Goal: Task Accomplishment & Management: Manage account settings

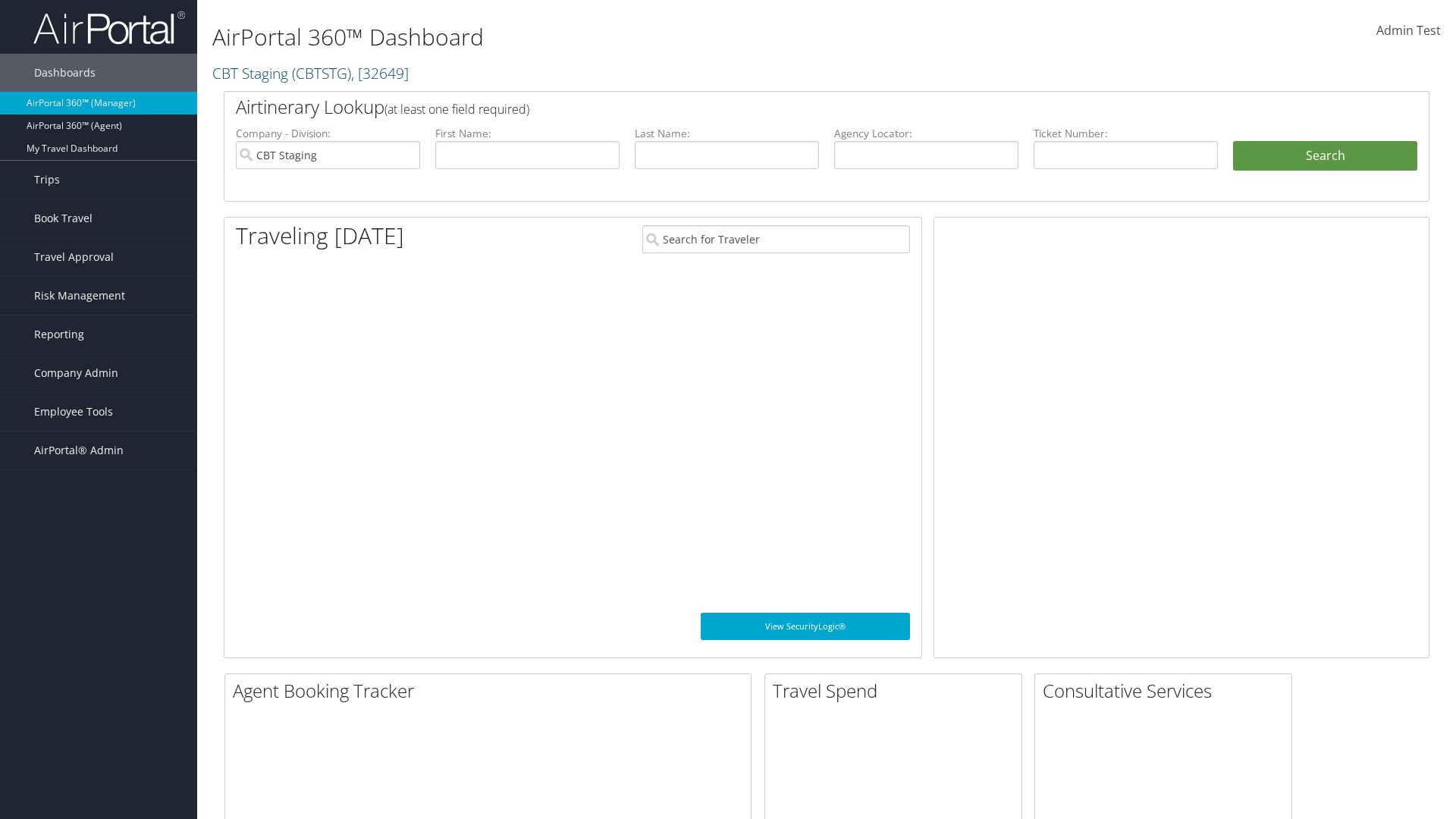
click at [98, 373] on span "Company Admin" at bounding box center [76, 373] width 85 height 38
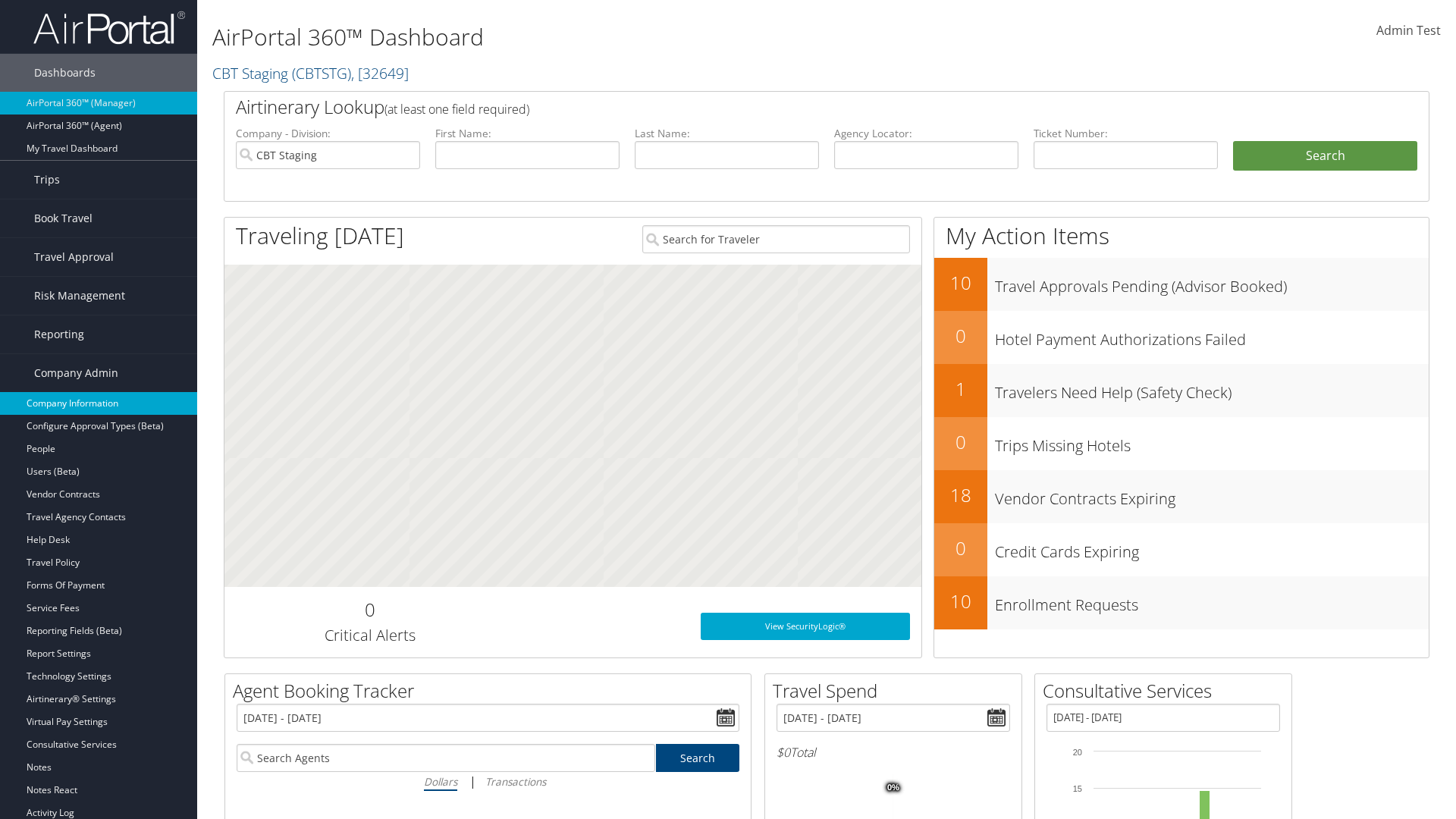
click at [98, 404] on link "Company Information" at bounding box center [98, 404] width 197 height 23
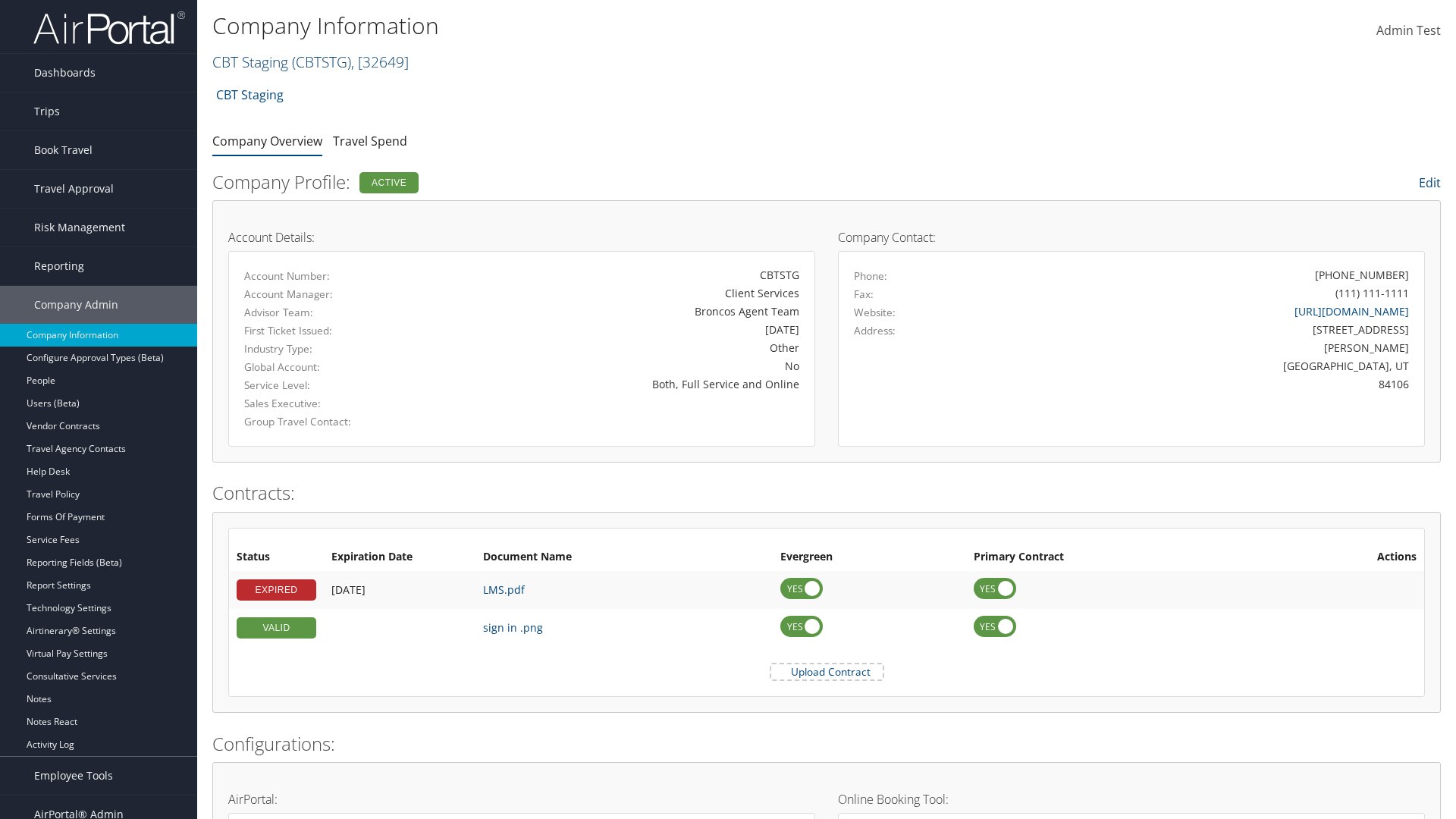
click at [250, 62] on link "CBT Staging ( CBTSTG ) , [ 32649 ]" at bounding box center [310, 62] width 196 height 21
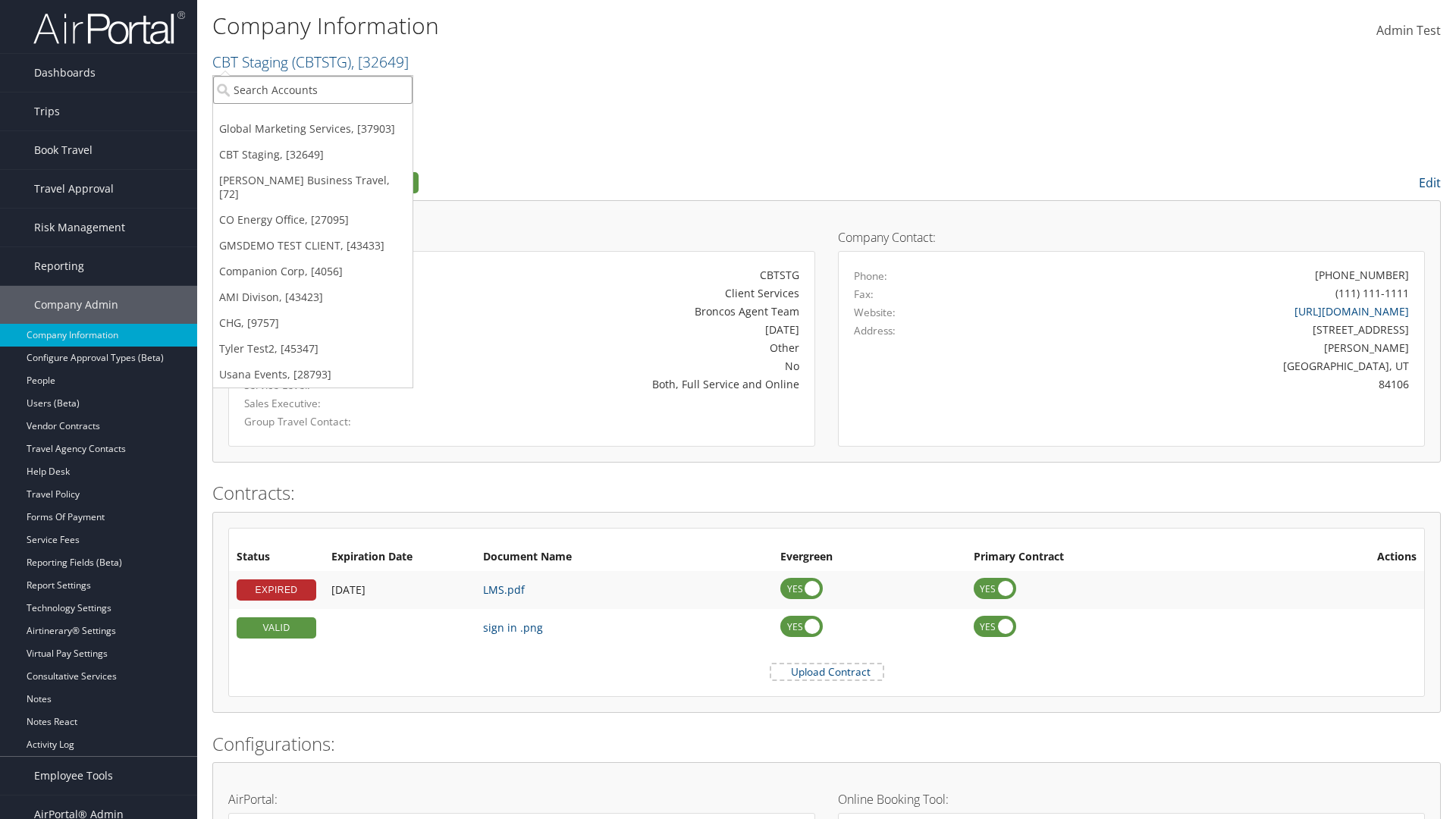
click at [313, 89] on input "search" at bounding box center [313, 89] width 199 height 28
type input "CBTSTG"
click at [313, 117] on div "CBT Staging (CBTSTG), [32649]" at bounding box center [312, 117] width 216 height 14
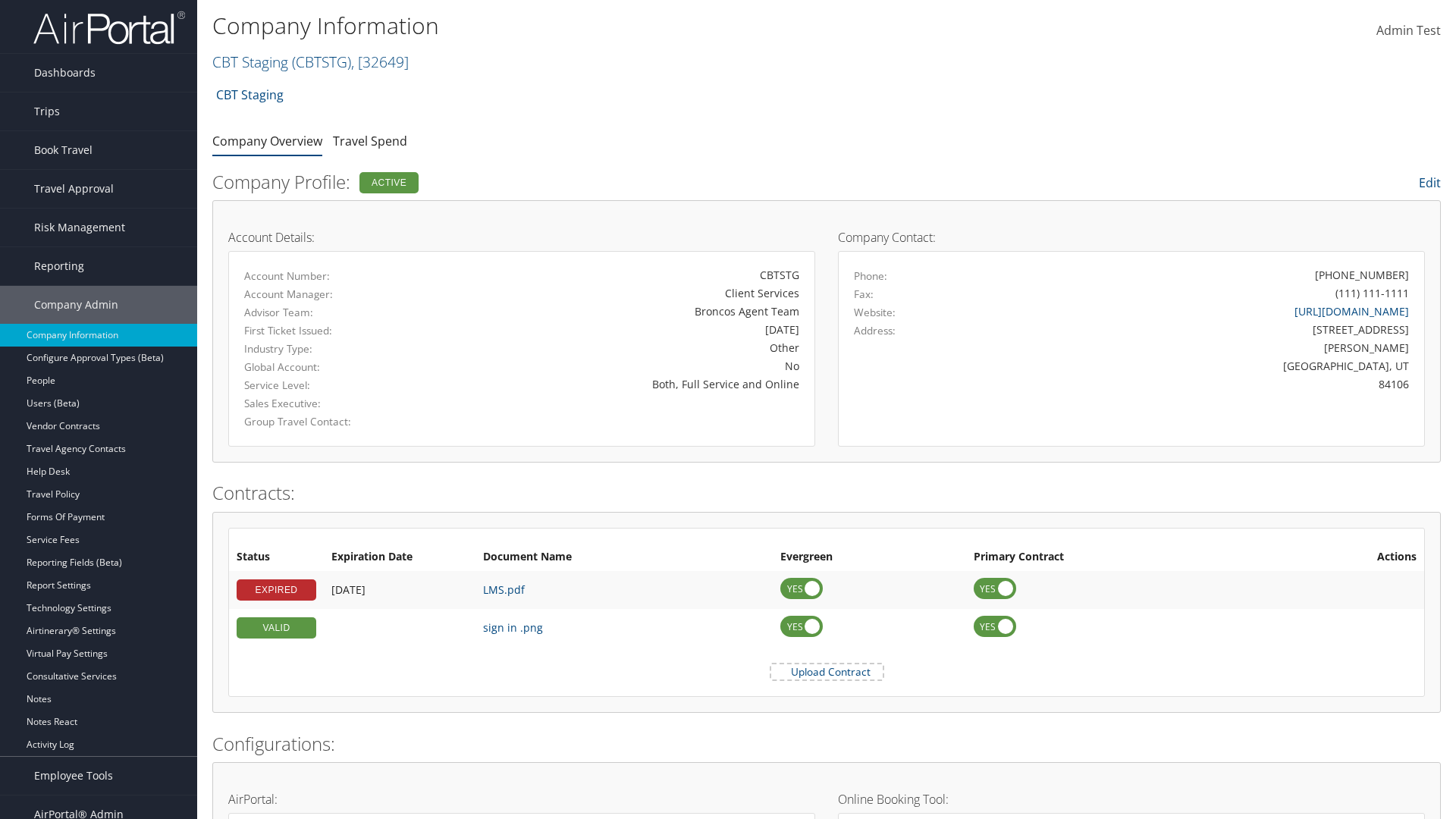
scroll to position [703, 0]
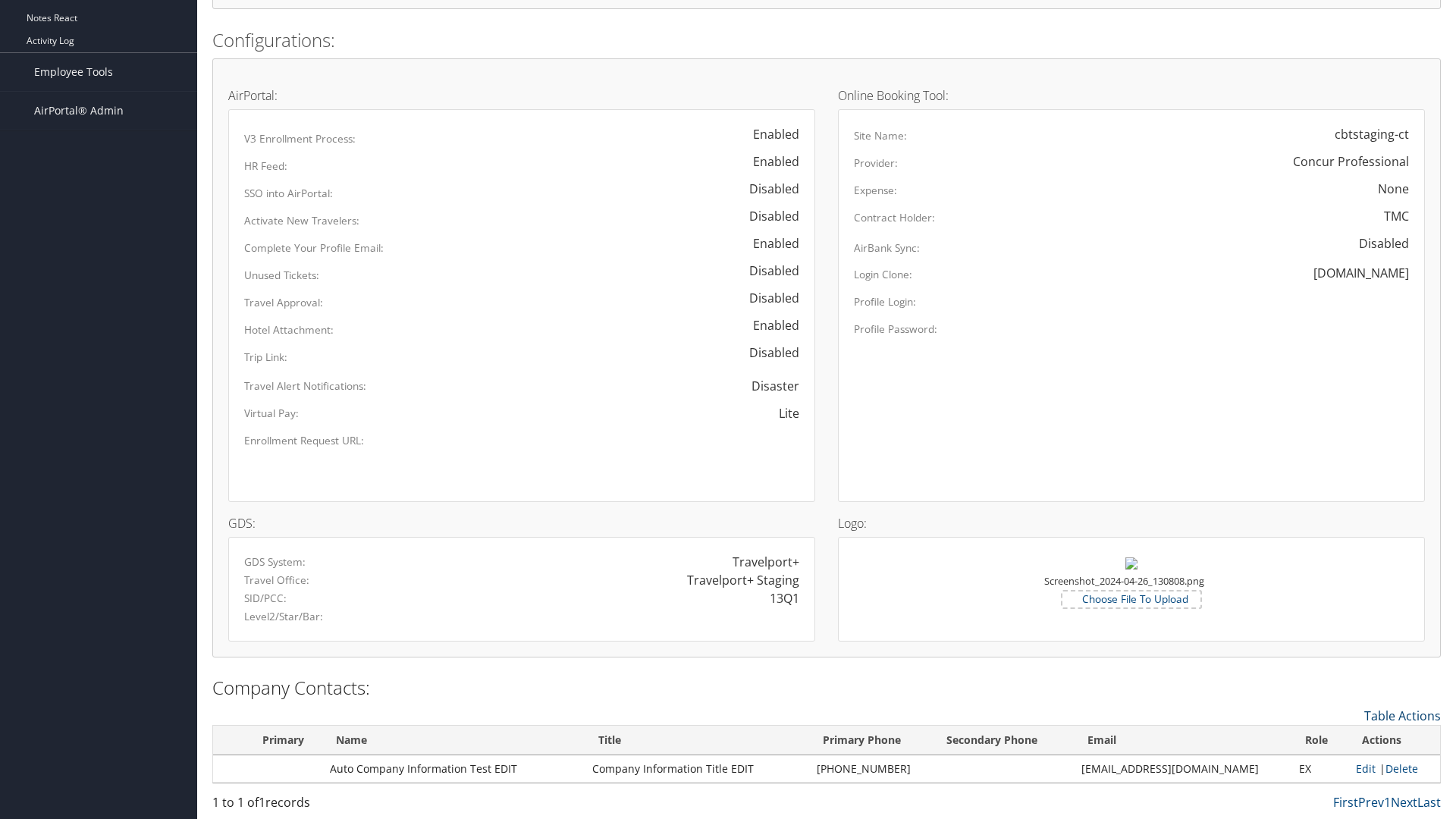
click at [1402, 715] on link "Table Actions" at bounding box center [1402, 716] width 76 height 16
click at [1340, 739] on link "New Contact" at bounding box center [1340, 739] width 199 height 25
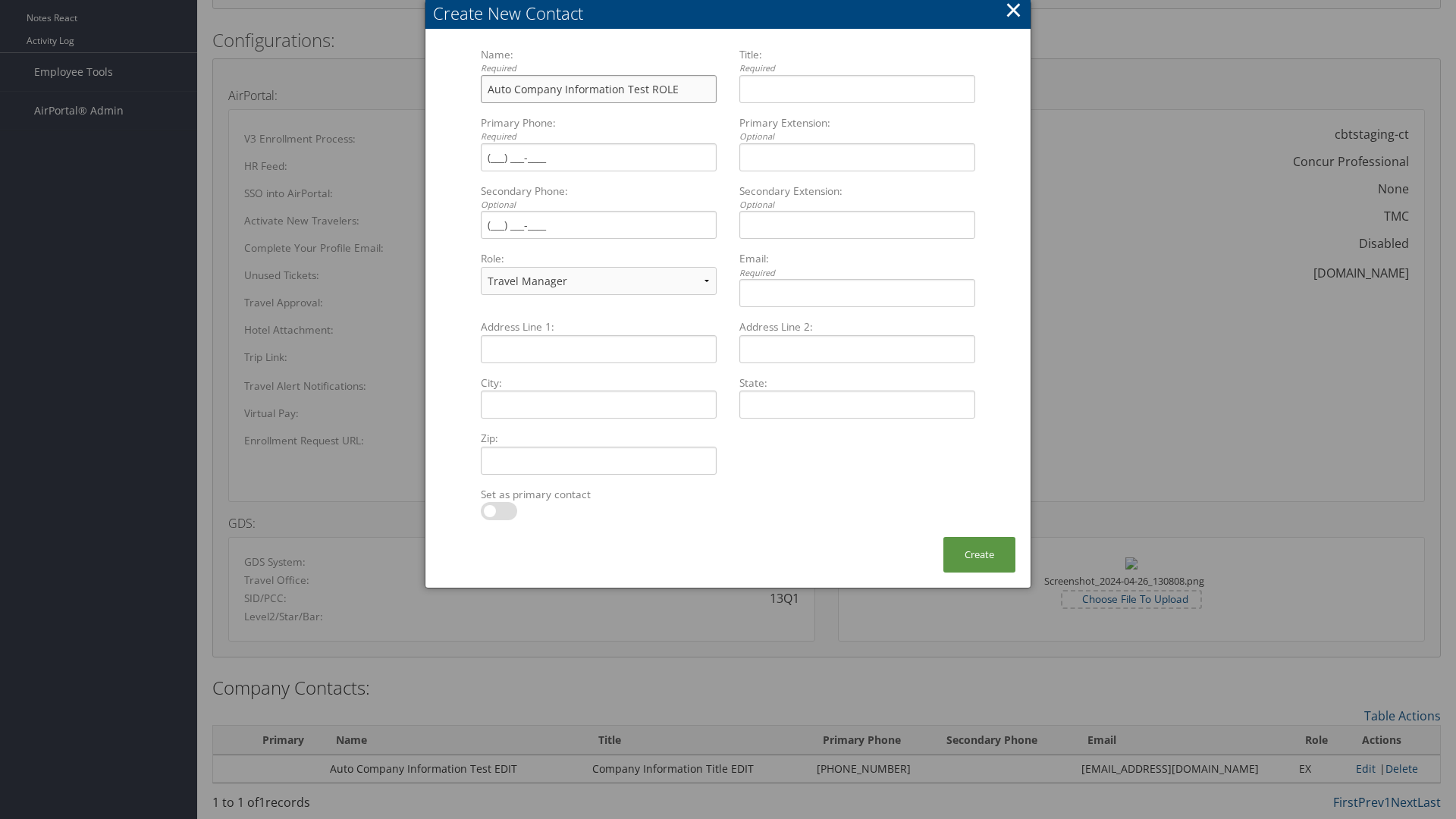
type input "Auto Company Information Test ROLE"
type input "Company Information Title ROLE"
type input "[PHONE_NUMBER]"
select select "EX"
type input "[PHONE_NUMBER]"
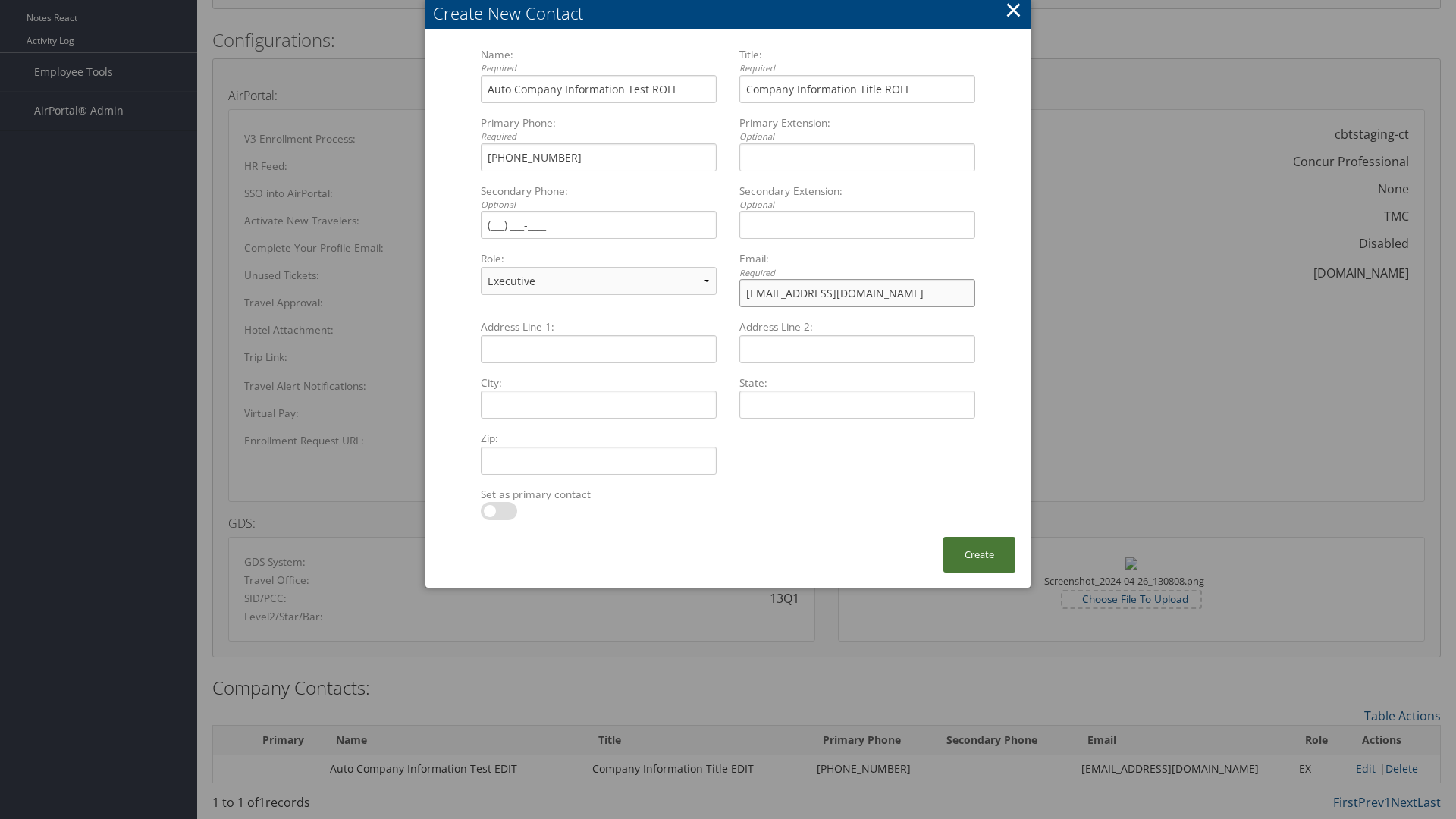
type input "[EMAIL_ADDRESS][DOMAIN_NAME]"
click at [979, 554] on button "Create" at bounding box center [979, 554] width 72 height 35
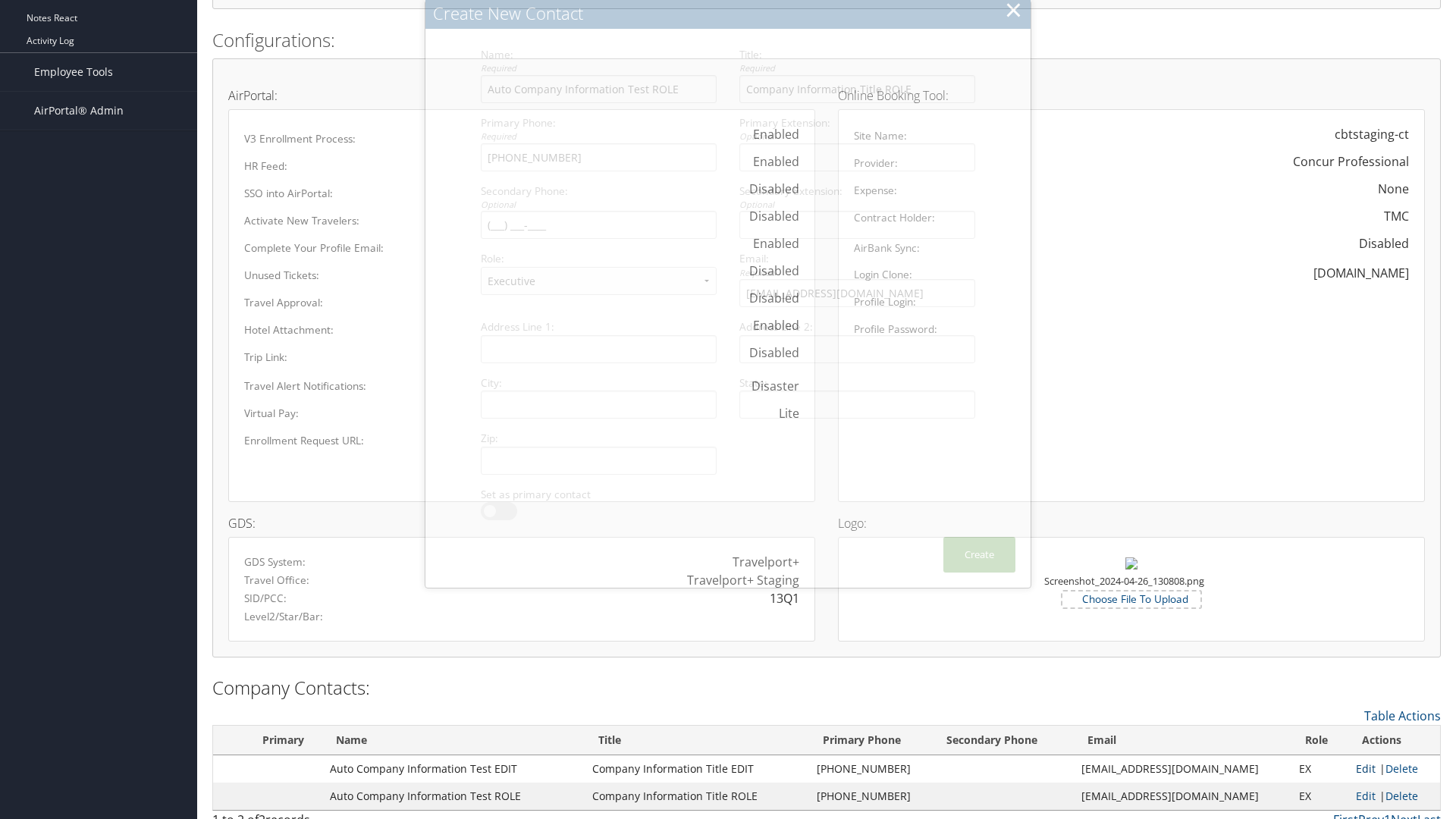
click at [1357, 768] on link "Edit" at bounding box center [1366, 769] width 20 height 15
type input "Auto Company Information Test EDIT"
type input "Company Information Title EDIT"
type input "[PHONE_NUMBER]"
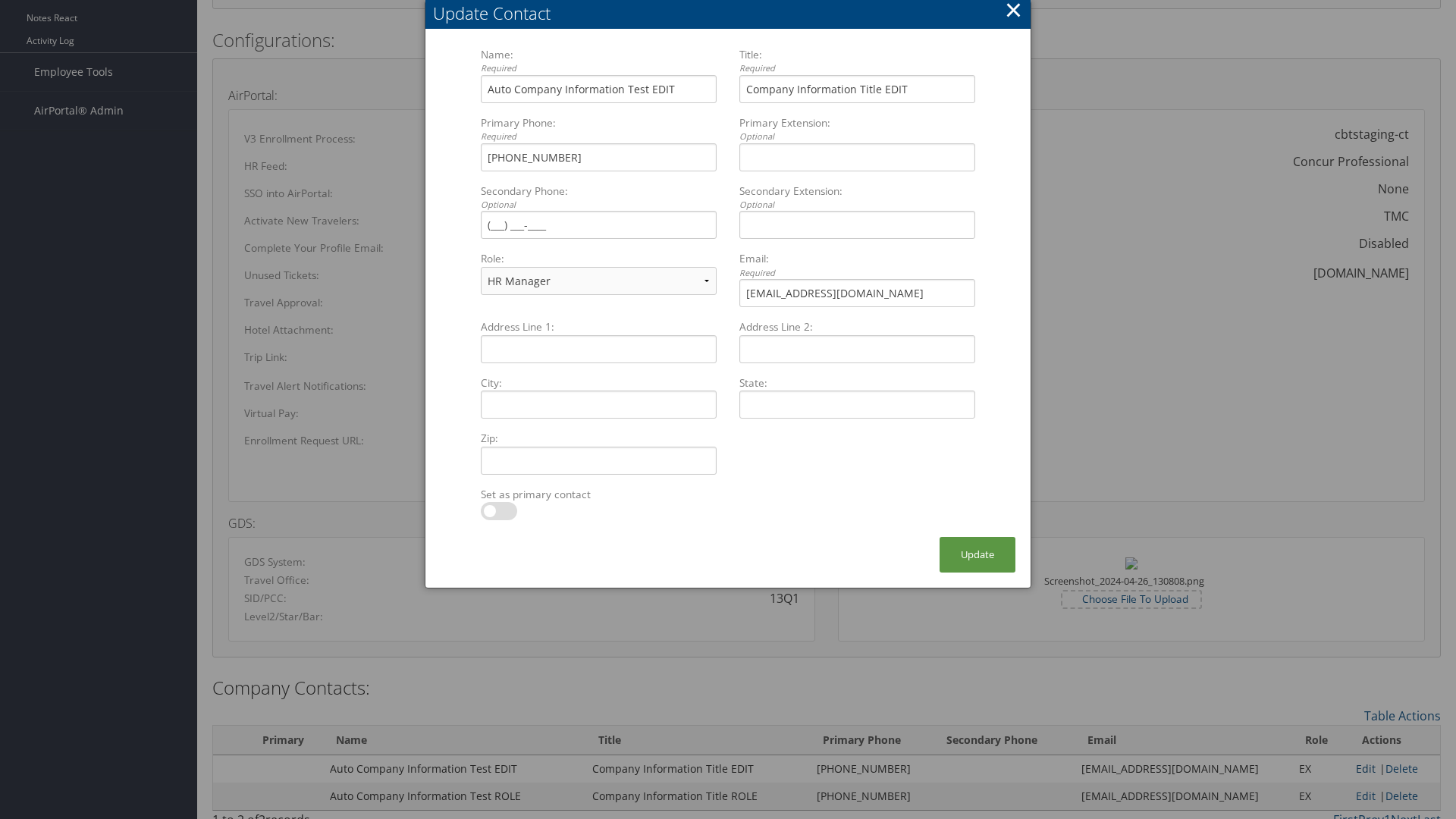
select select "TC"
click at [1013, 15] on button "×" at bounding box center [1013, 10] width 17 height 30
